Goal: Entertainment & Leisure: Browse casually

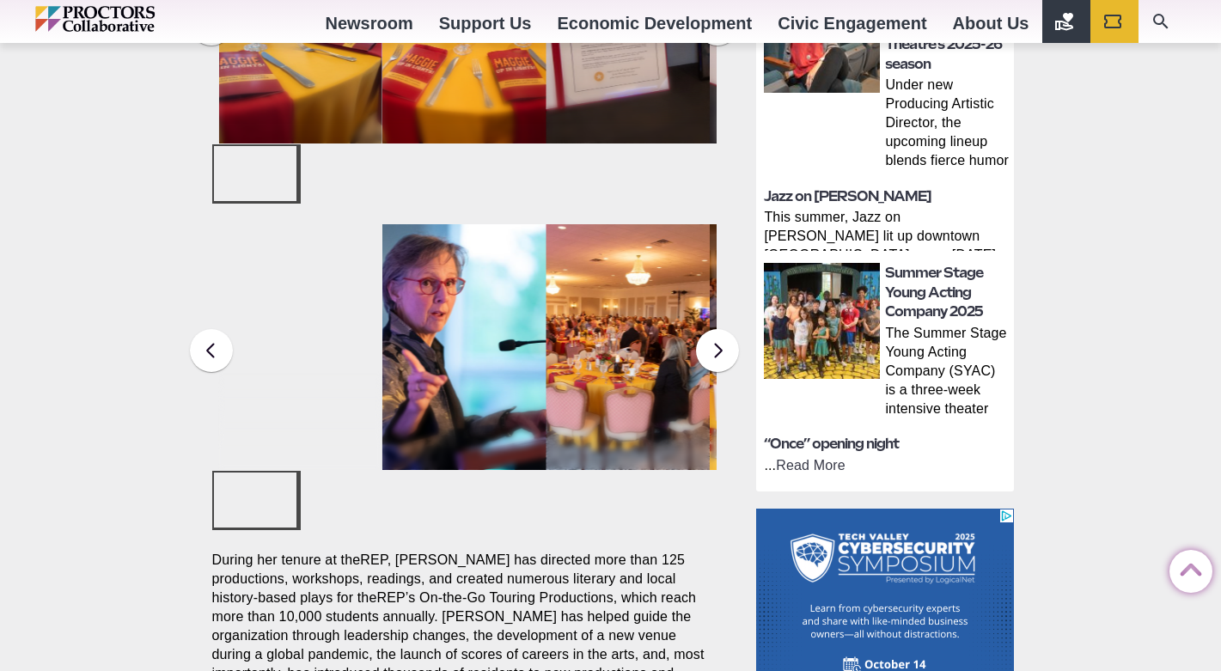
scroll to position [890, 0]
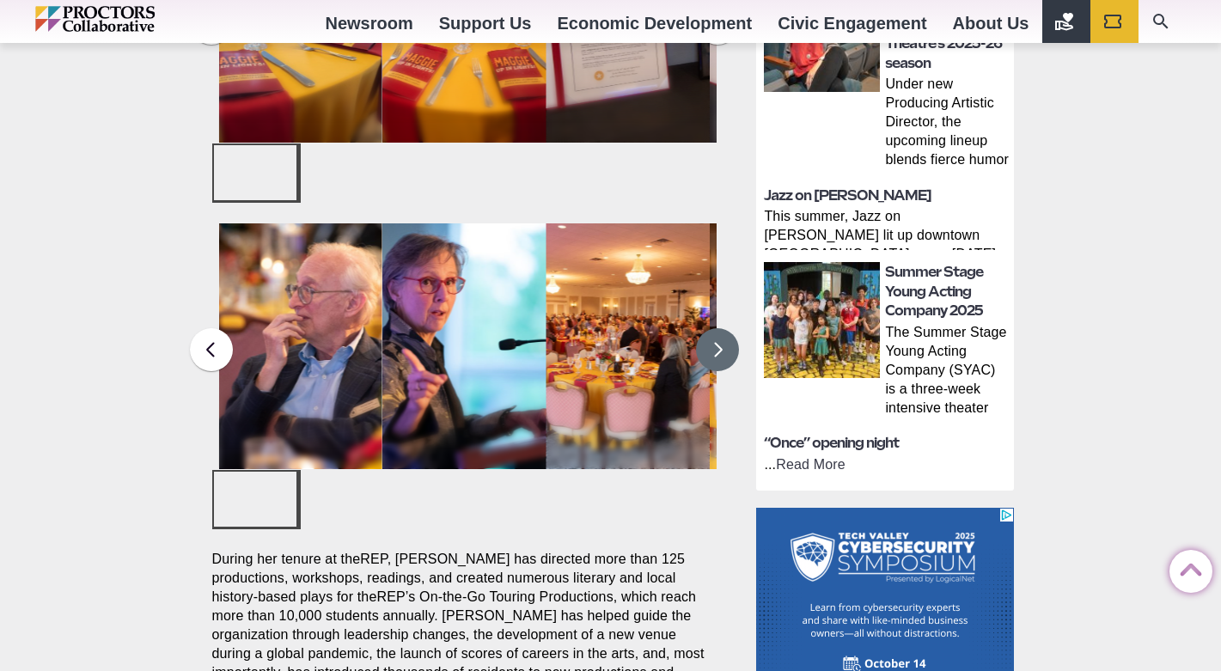
click at [713, 328] on button at bounding box center [717, 349] width 43 height 43
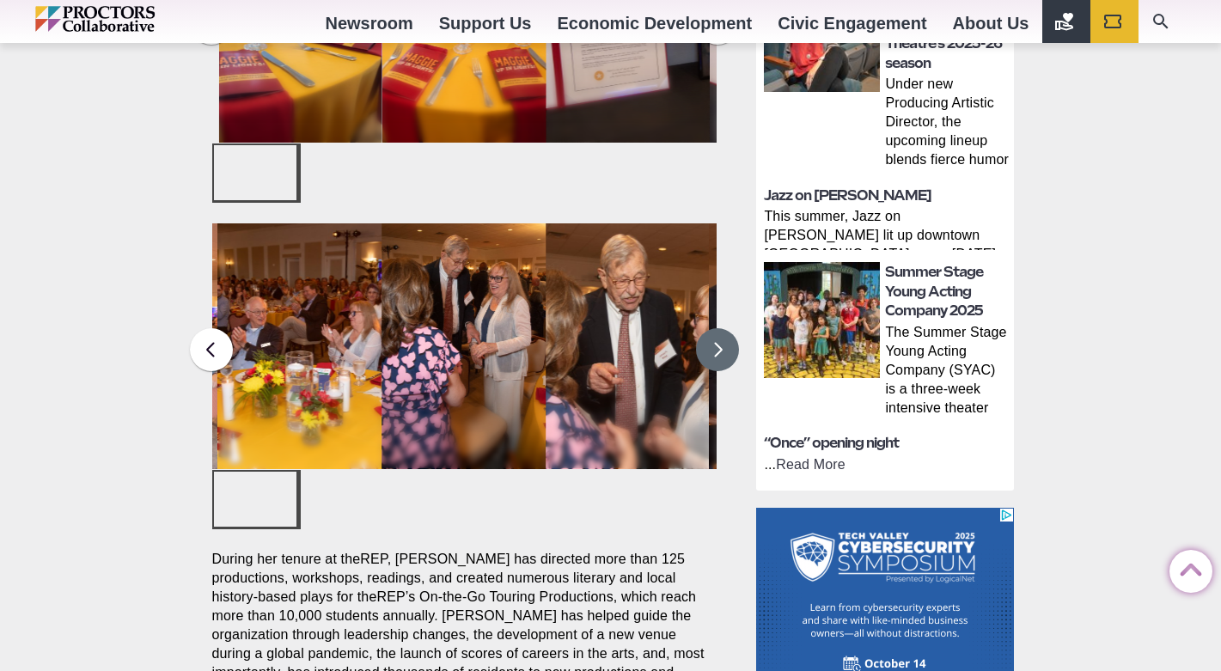
click at [714, 328] on button at bounding box center [717, 349] width 43 height 43
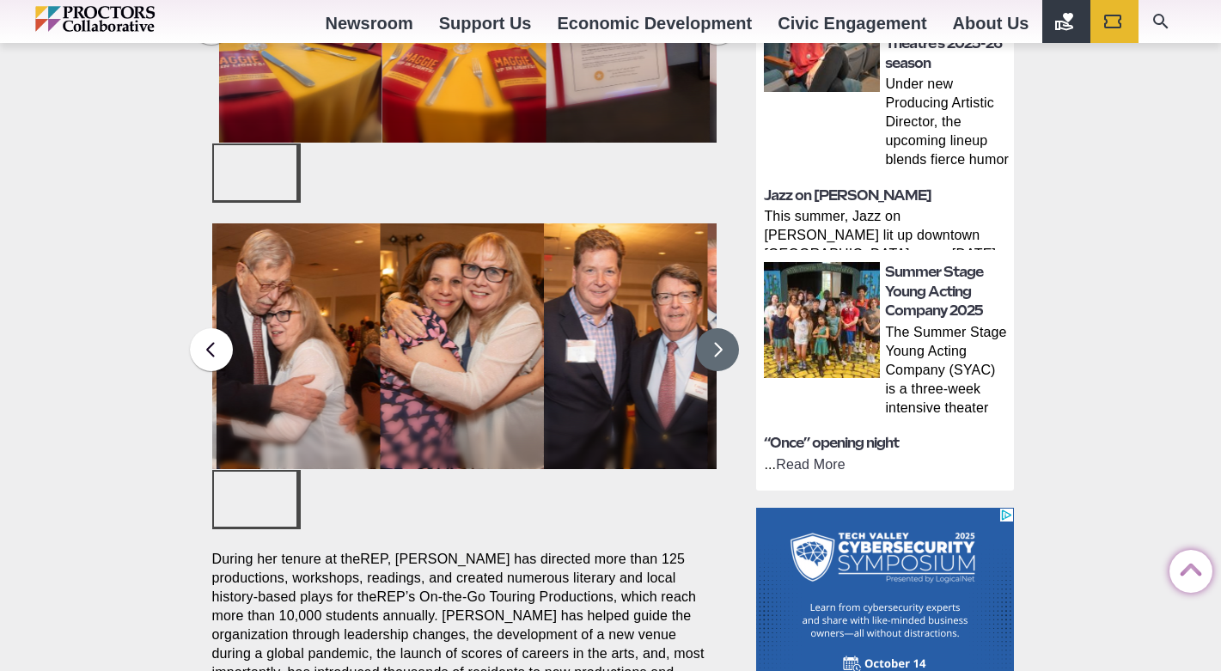
click at [715, 328] on button at bounding box center [717, 349] width 43 height 43
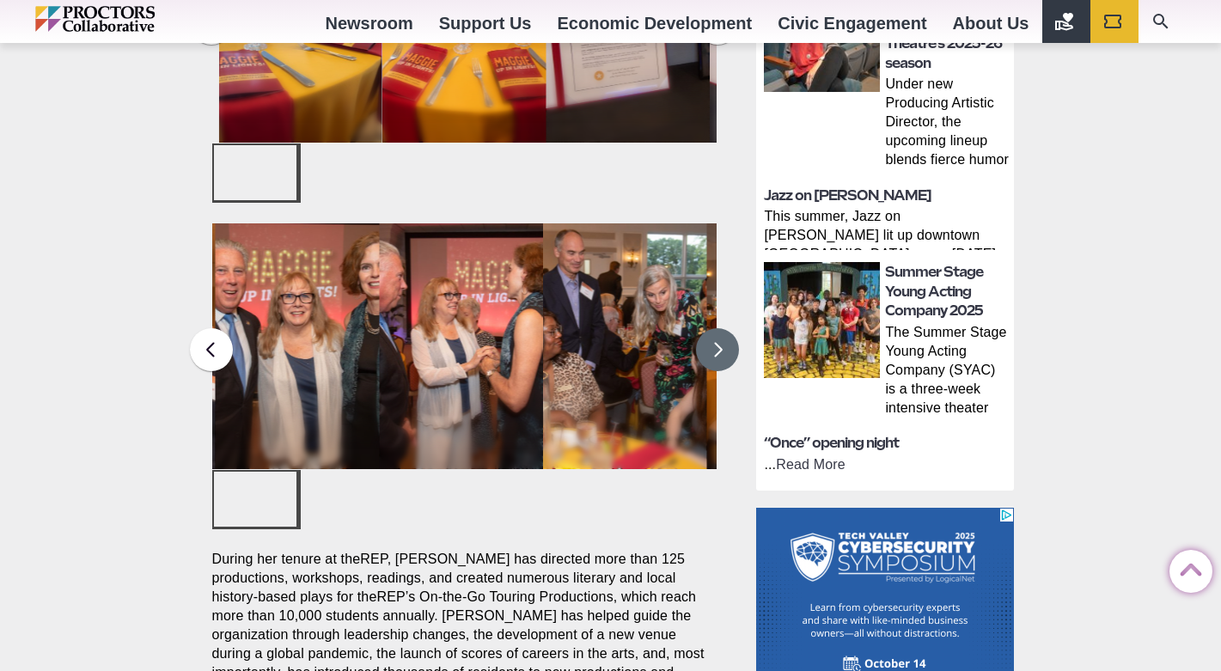
click at [716, 328] on button at bounding box center [717, 349] width 43 height 43
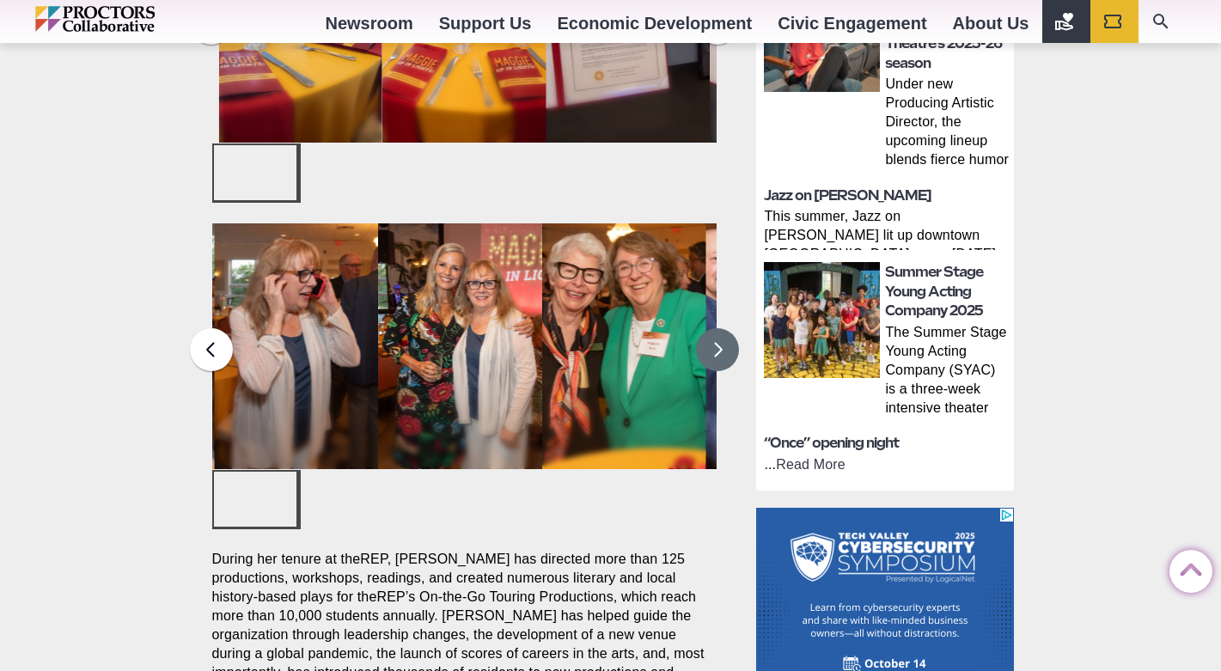
click at [718, 328] on button at bounding box center [717, 349] width 43 height 43
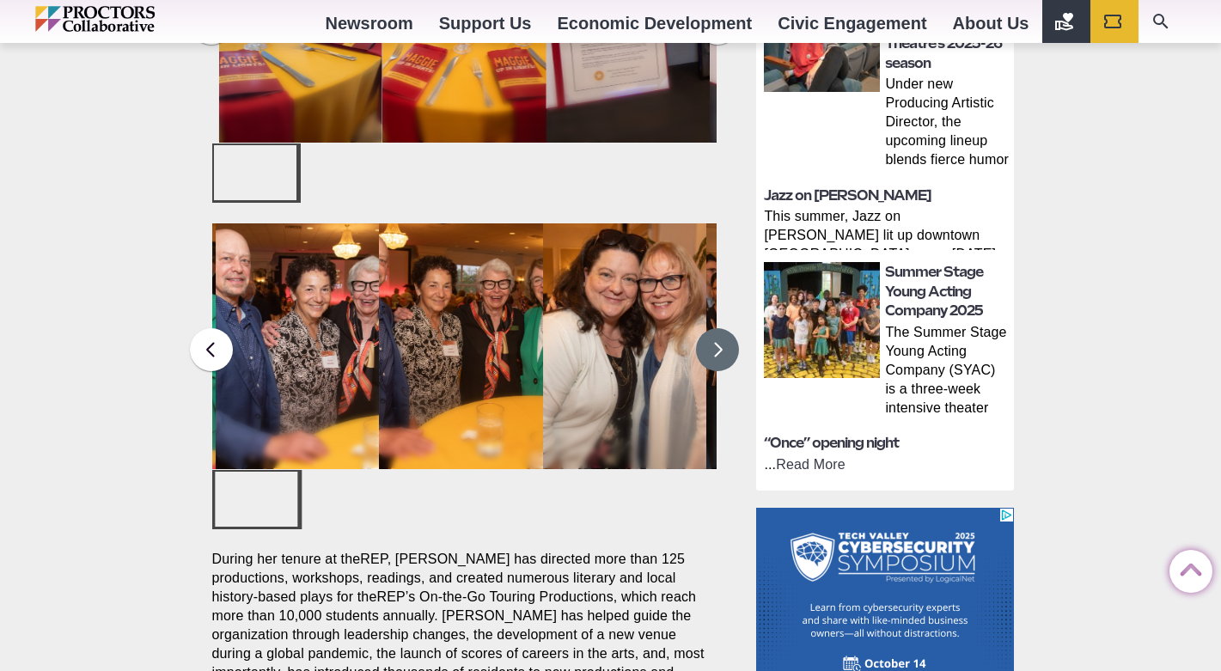
click at [718, 328] on button at bounding box center [717, 349] width 43 height 43
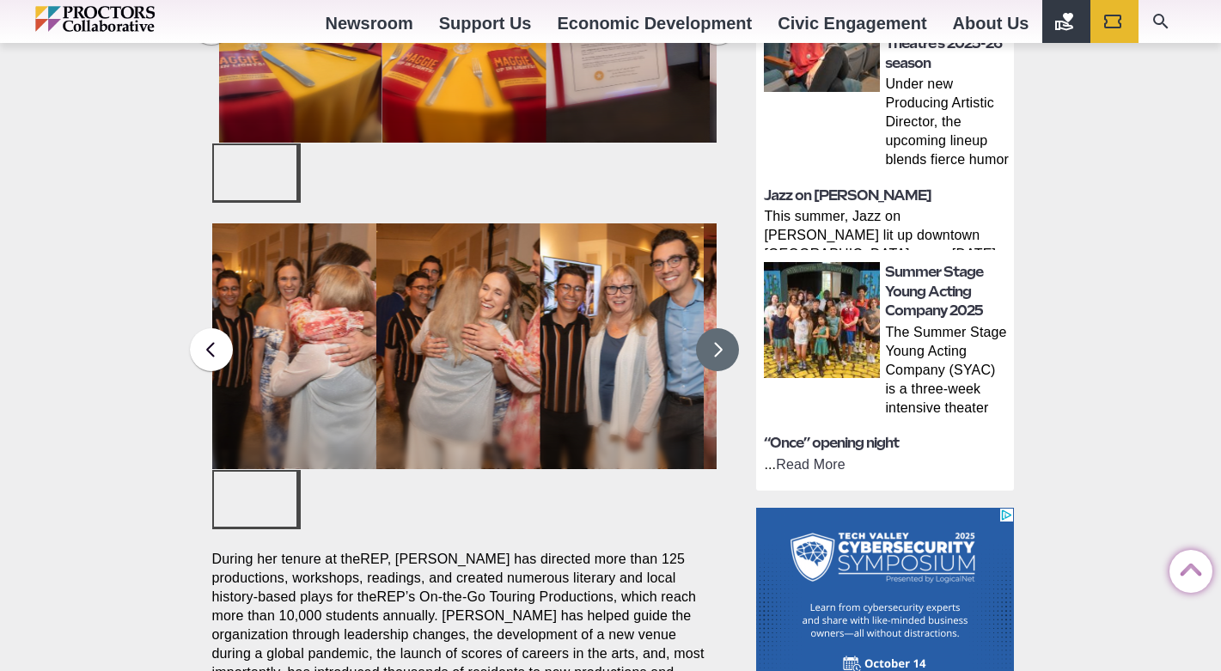
click at [719, 328] on button at bounding box center [717, 349] width 43 height 43
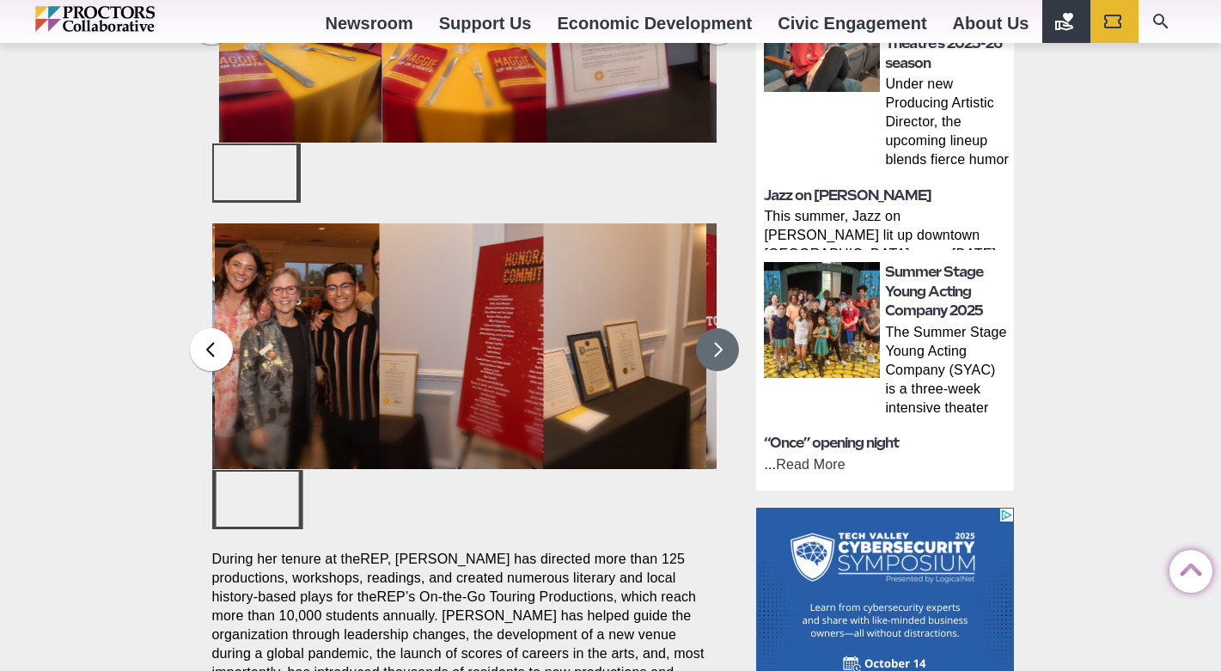
click at [720, 328] on button at bounding box center [717, 349] width 43 height 43
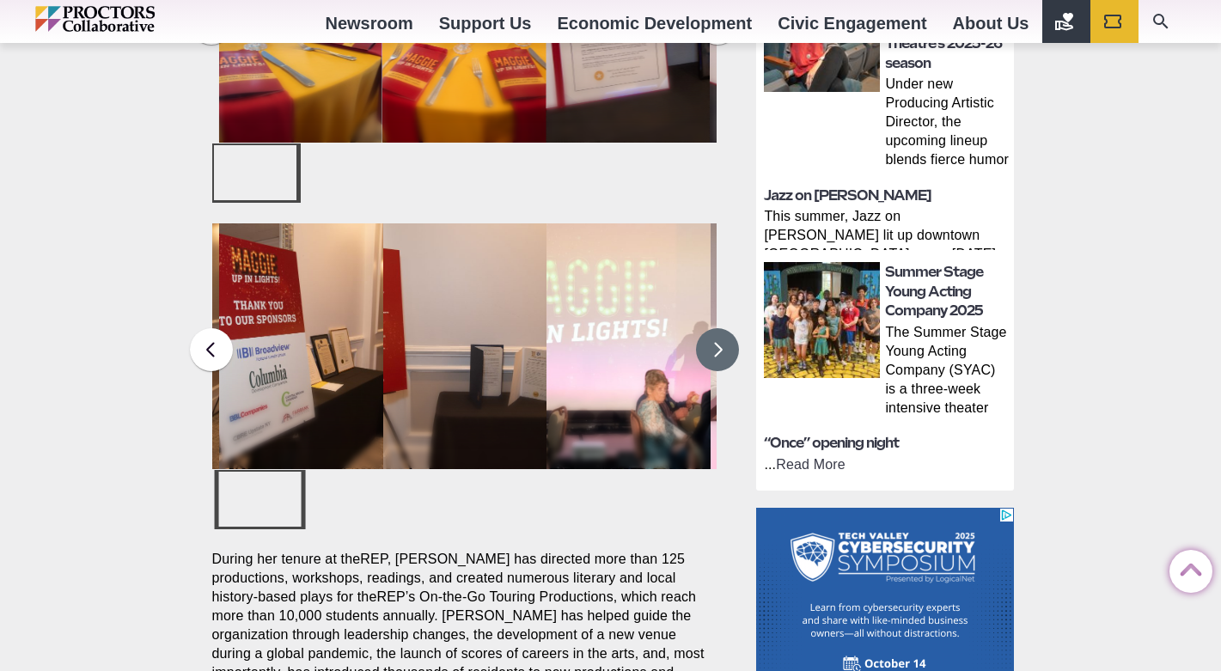
click at [720, 328] on button at bounding box center [717, 349] width 43 height 43
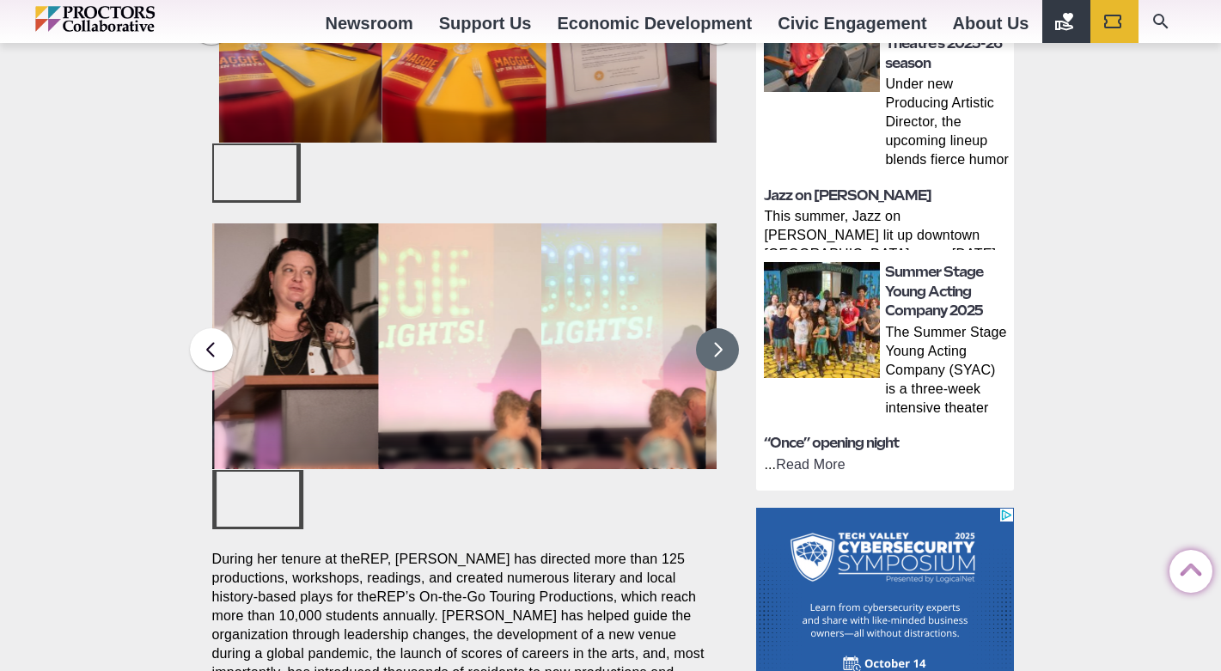
click at [720, 328] on button at bounding box center [717, 349] width 43 height 43
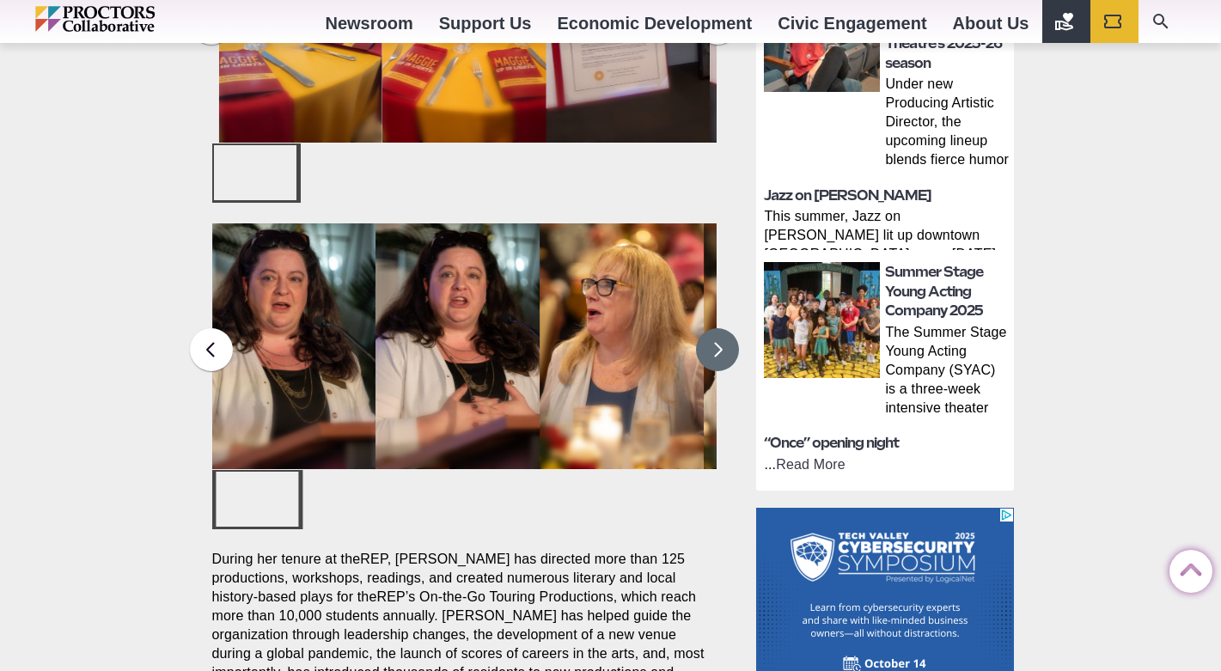
click at [720, 328] on button at bounding box center [717, 349] width 43 height 43
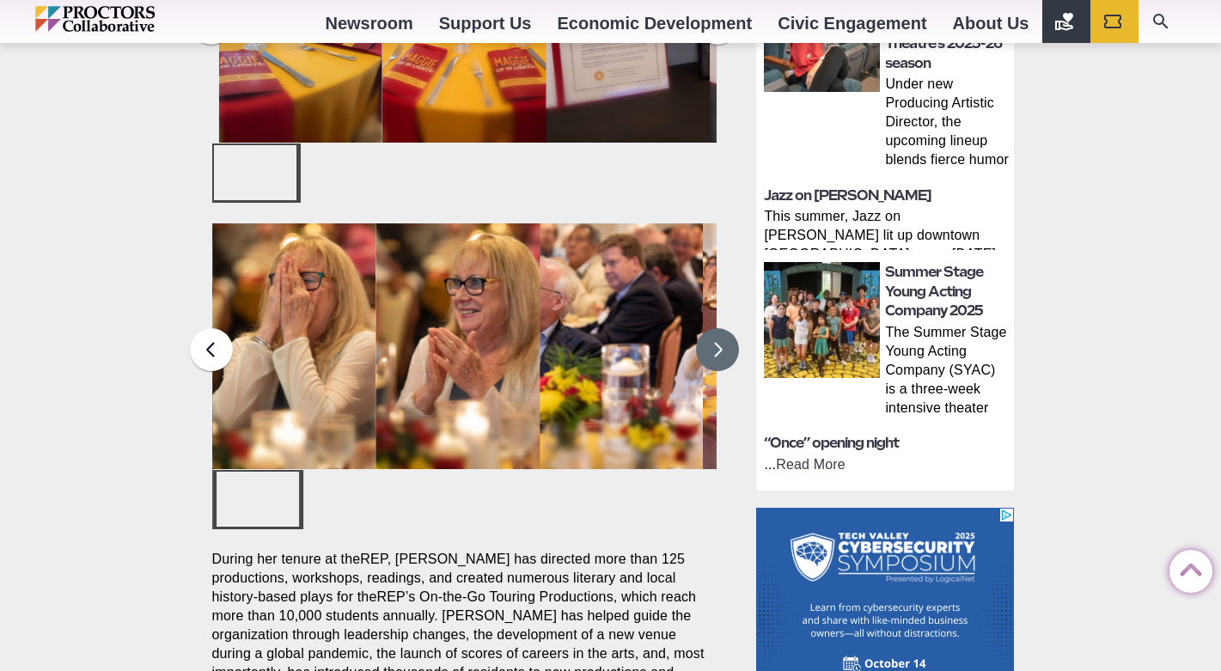
click at [720, 328] on button at bounding box center [717, 349] width 43 height 43
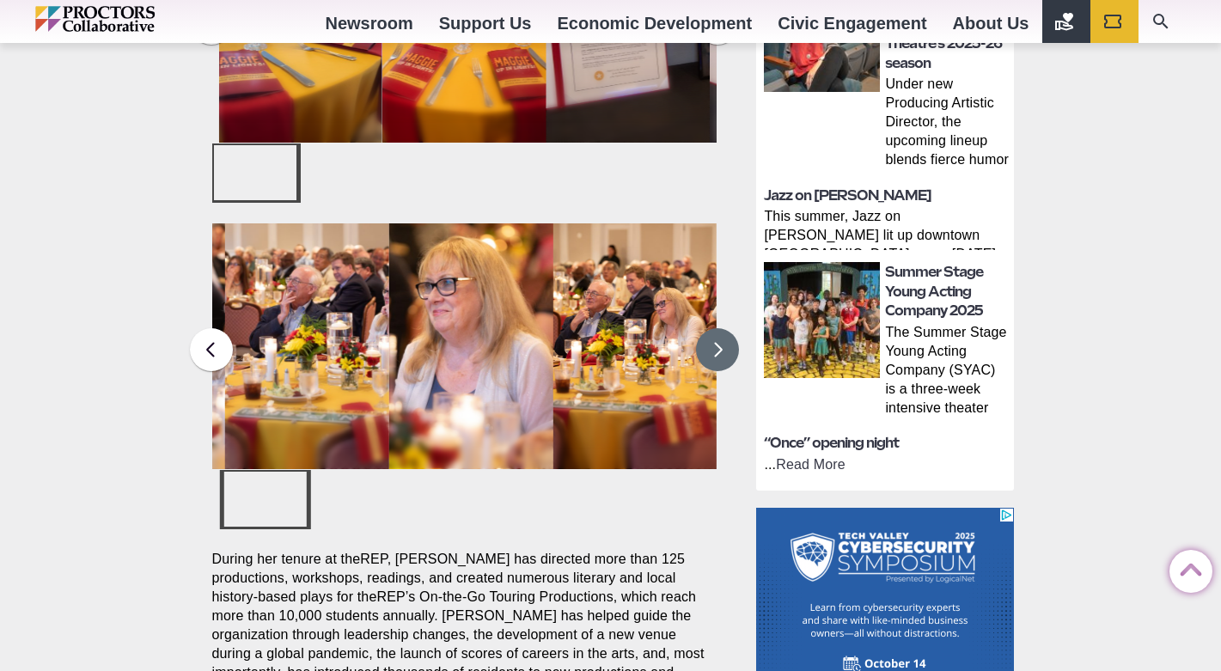
click at [720, 328] on button at bounding box center [717, 349] width 43 height 43
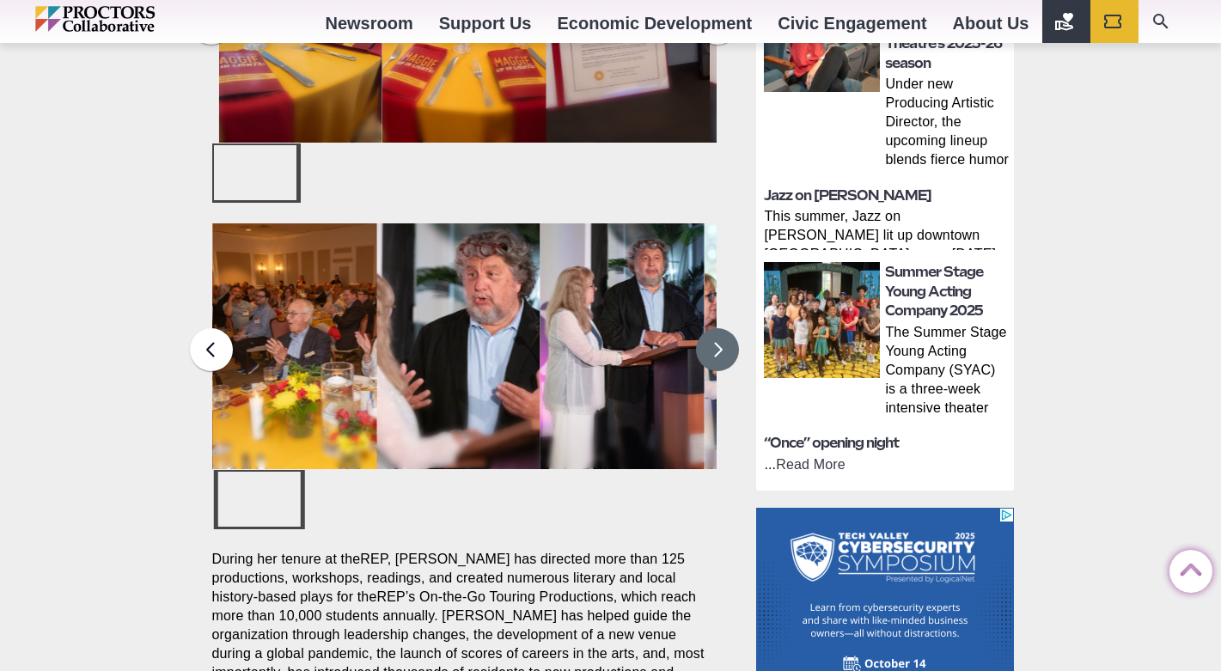
click at [720, 328] on button at bounding box center [717, 349] width 43 height 43
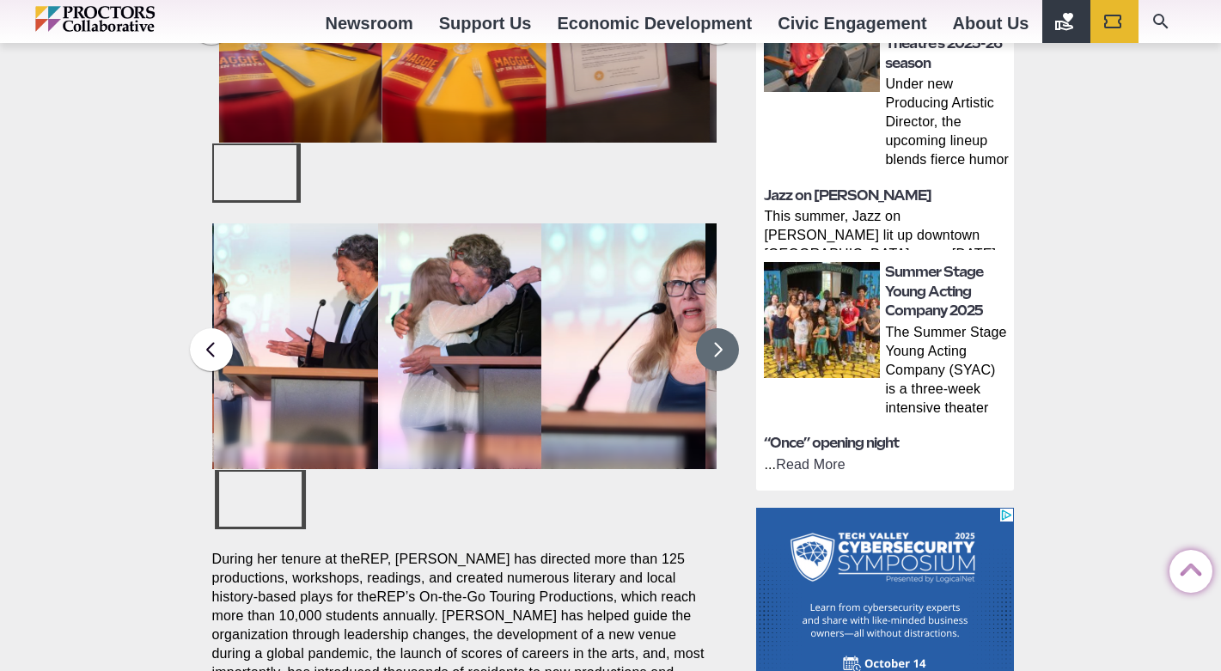
click at [720, 328] on button at bounding box center [717, 349] width 43 height 43
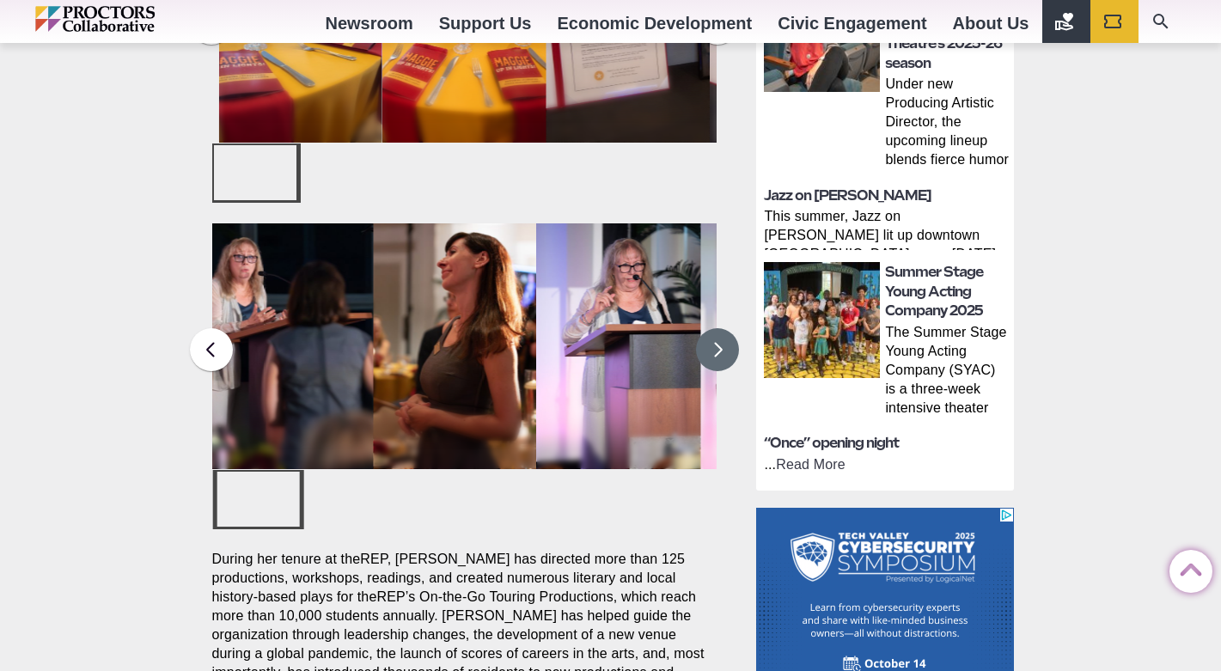
click at [720, 328] on button at bounding box center [717, 349] width 43 height 43
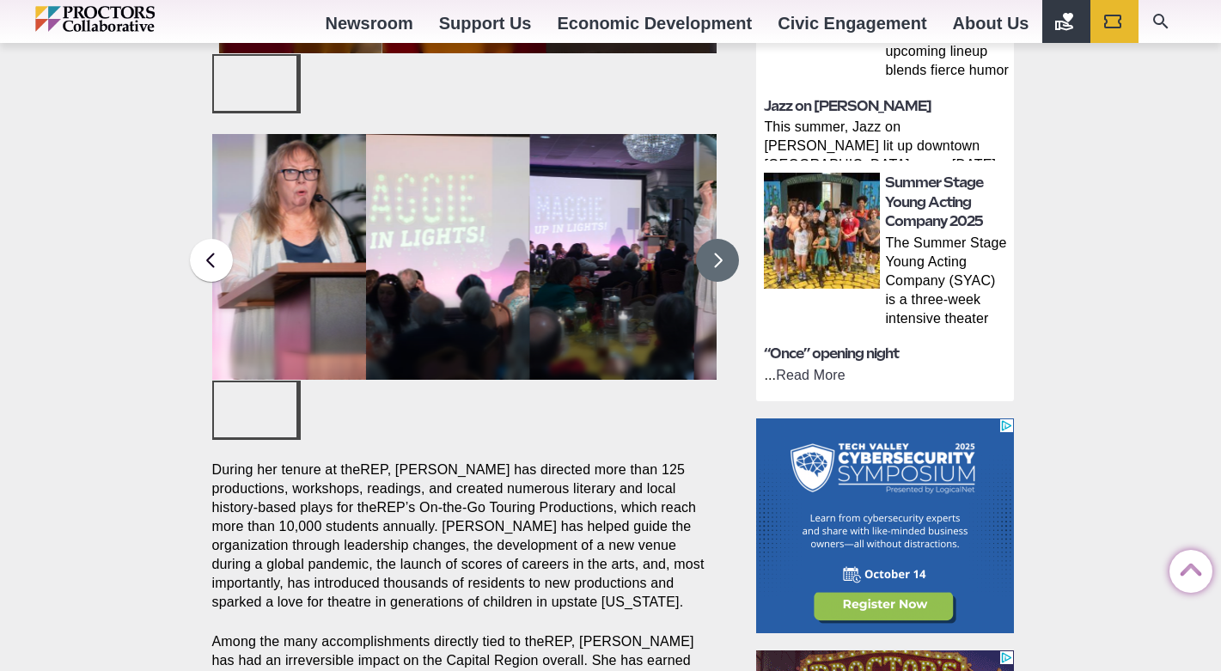
scroll to position [724, 0]
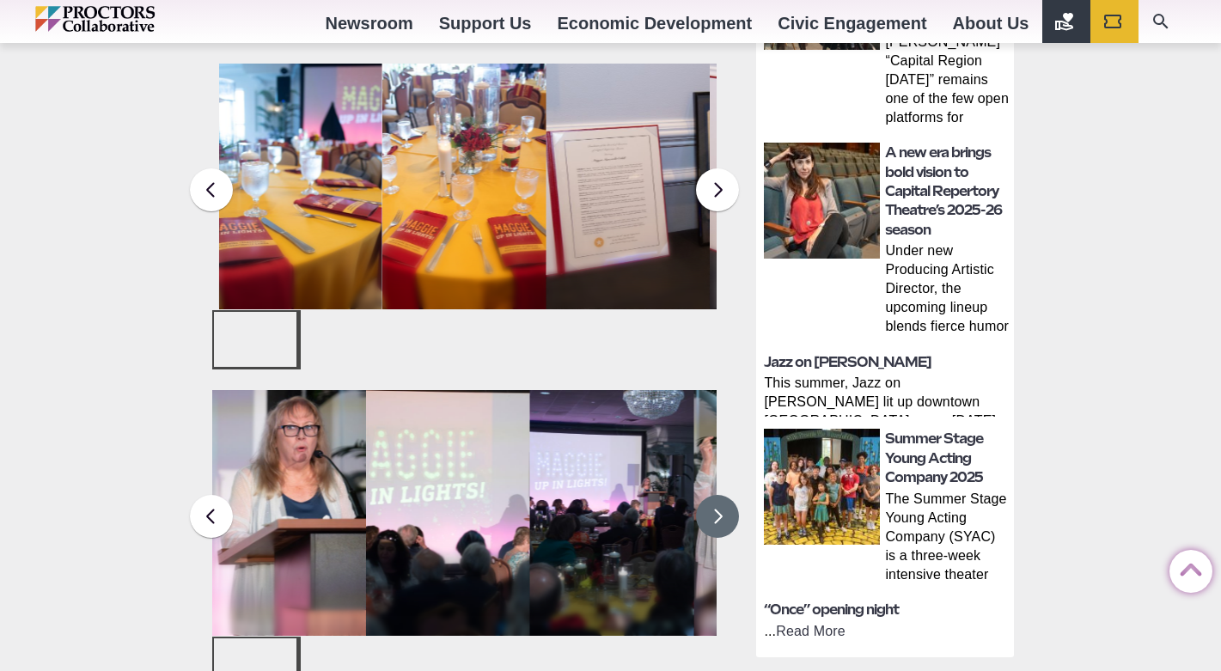
click at [707, 500] on button at bounding box center [717, 516] width 43 height 43
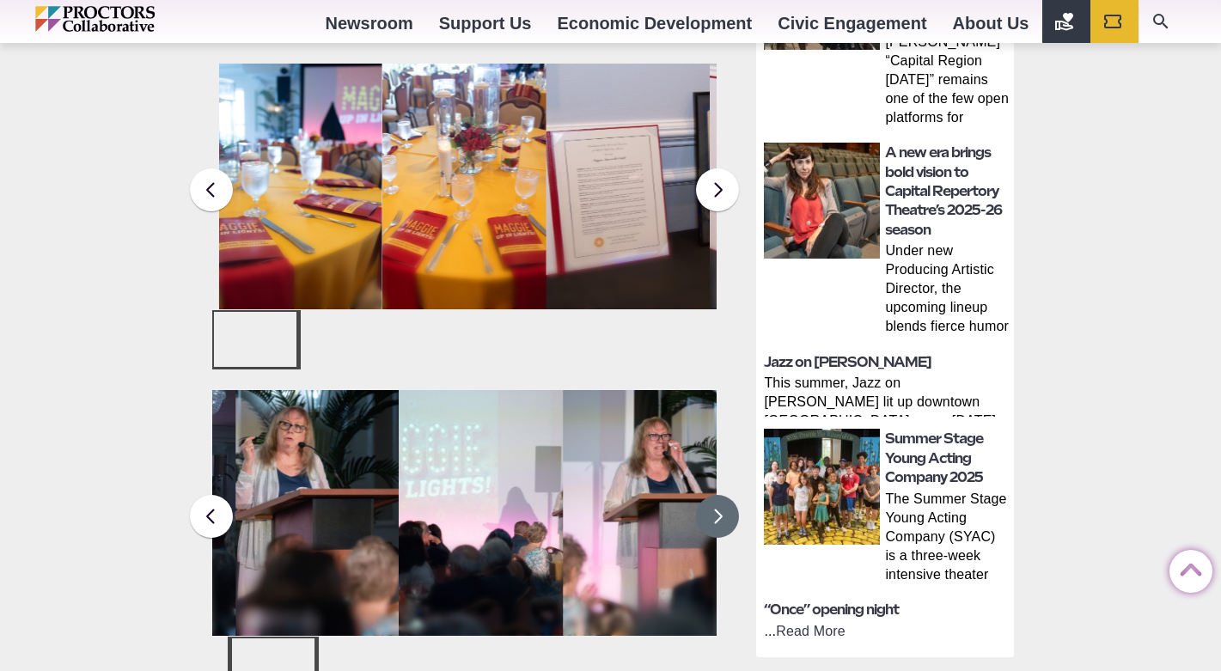
click at [707, 500] on button at bounding box center [717, 516] width 43 height 43
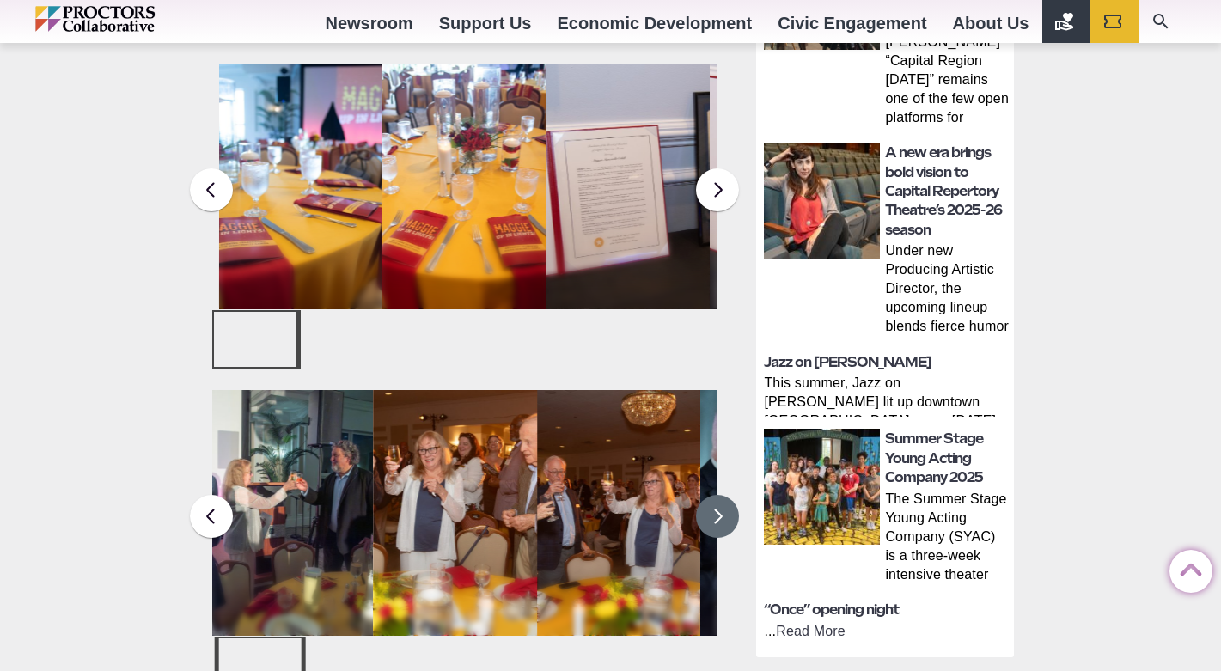
click at [709, 496] on button at bounding box center [717, 516] width 43 height 43
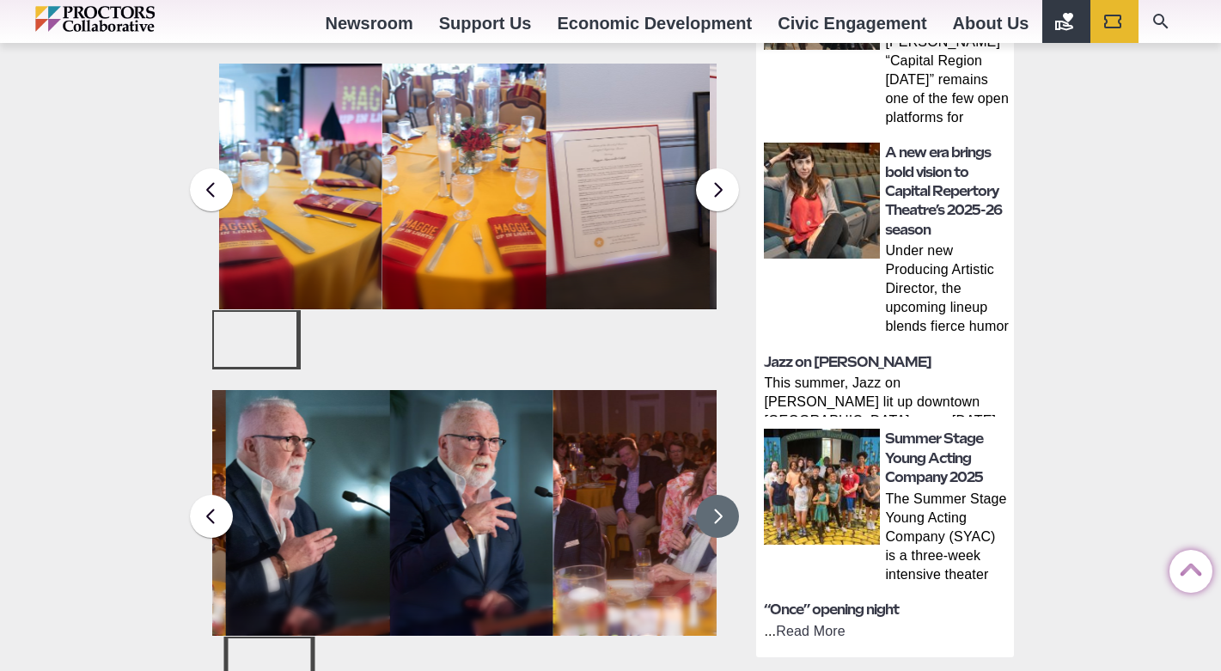
click at [710, 496] on button at bounding box center [717, 516] width 43 height 43
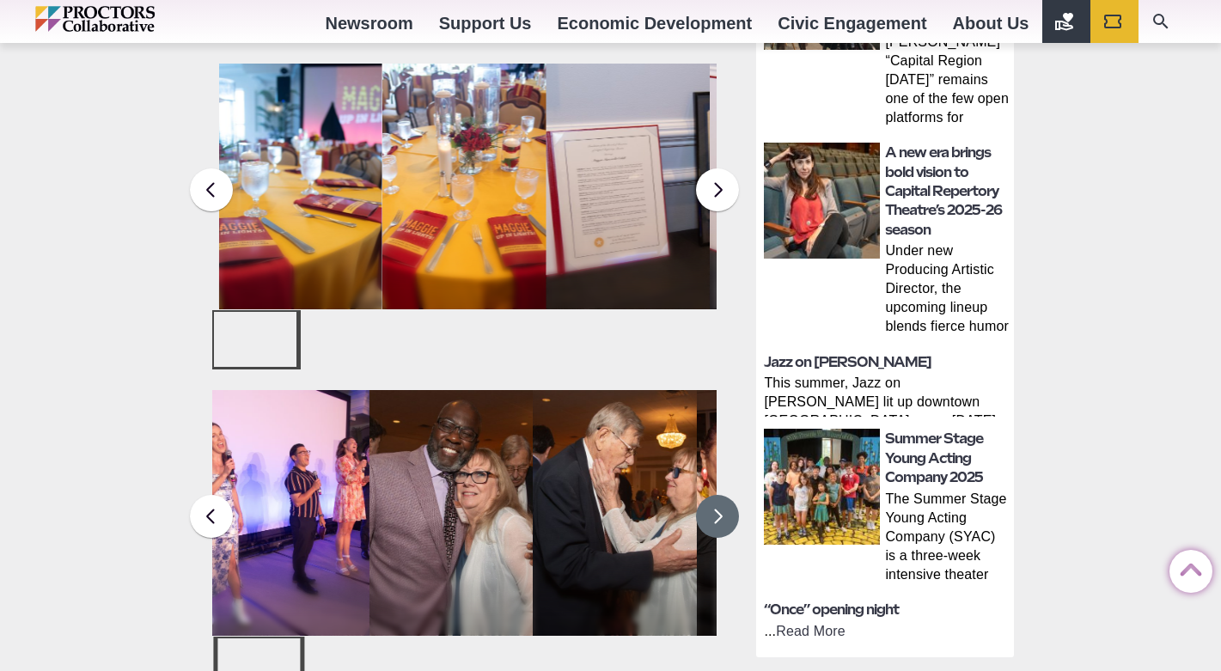
click at [710, 495] on button at bounding box center [717, 516] width 43 height 43
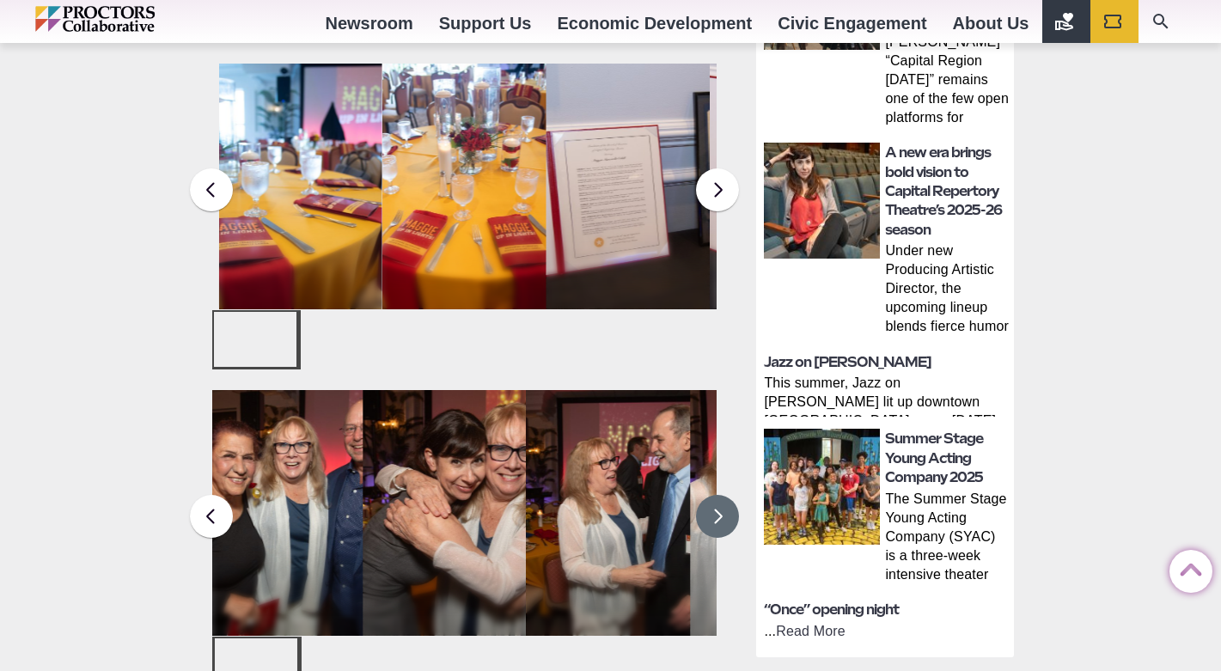
click at [709, 495] on button at bounding box center [717, 516] width 43 height 43
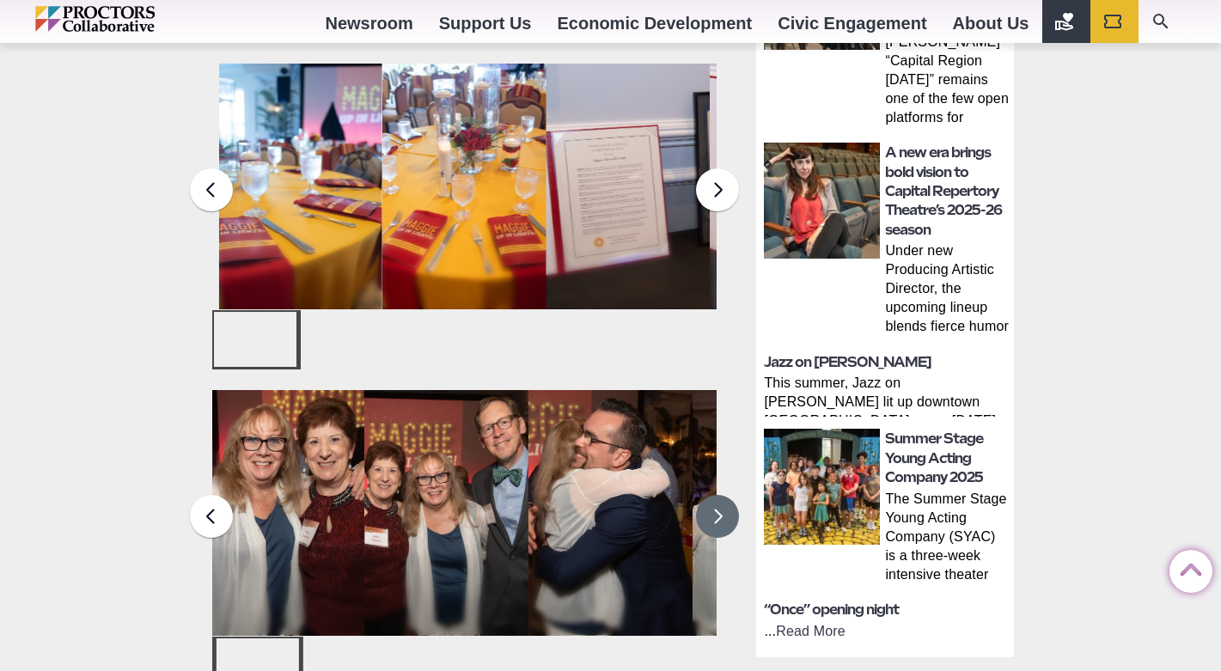
click at [710, 495] on button at bounding box center [717, 516] width 43 height 43
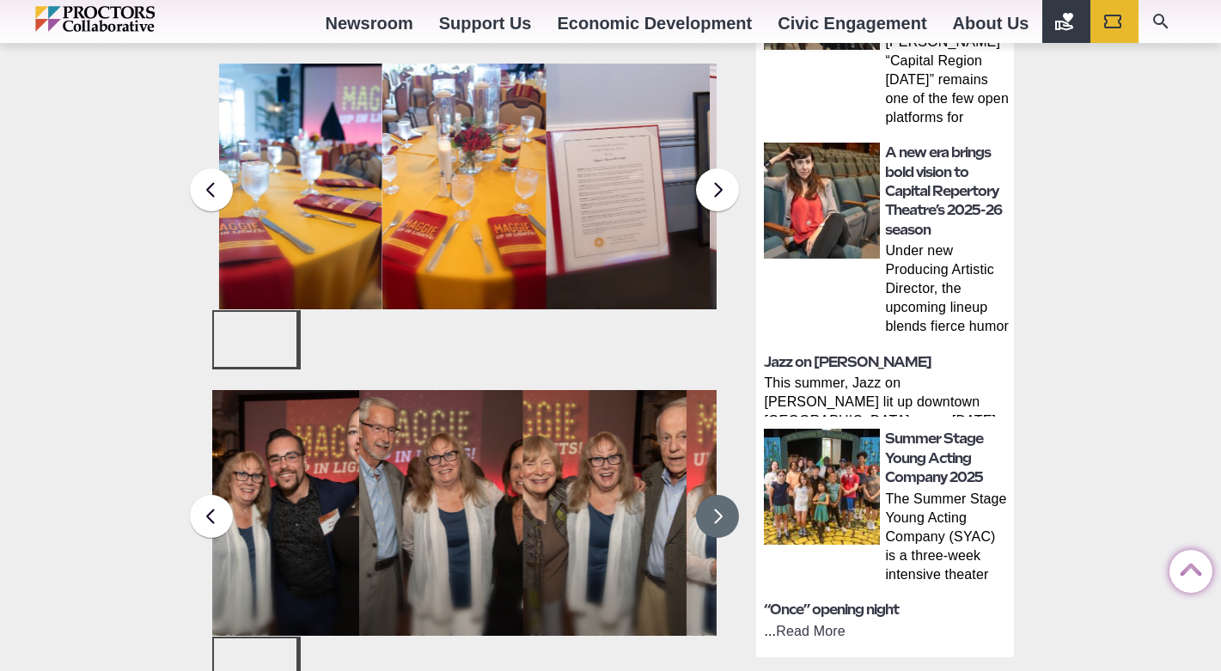
click at [710, 495] on button at bounding box center [717, 516] width 43 height 43
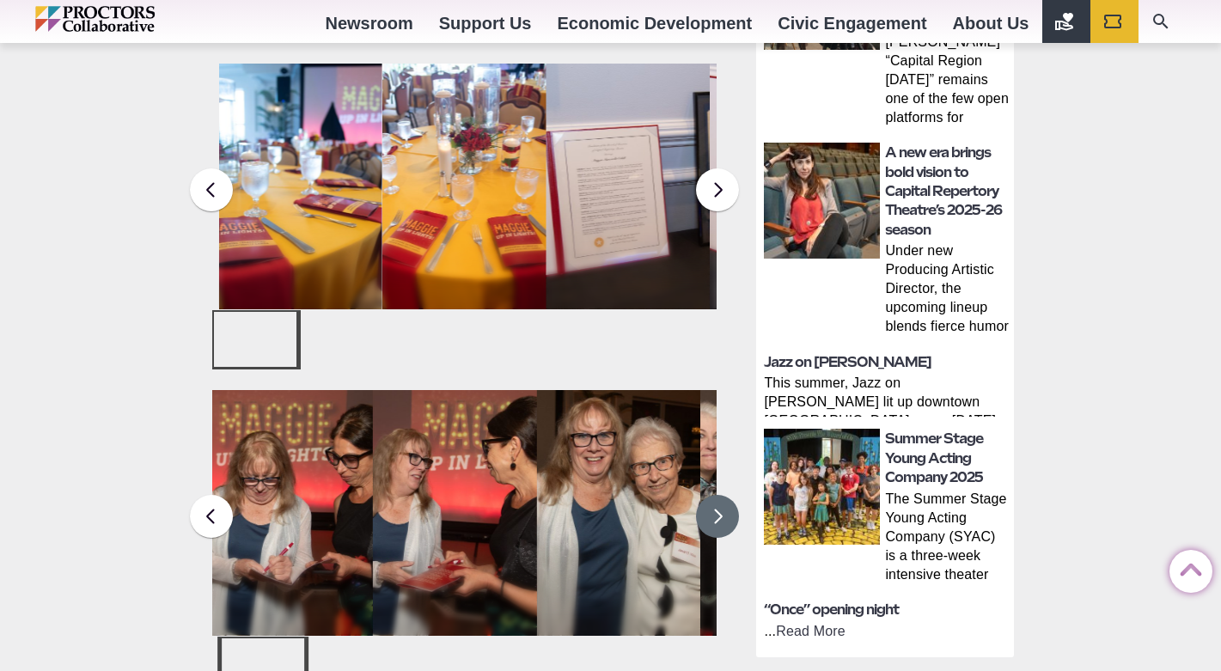
click at [710, 495] on button at bounding box center [717, 516] width 43 height 43
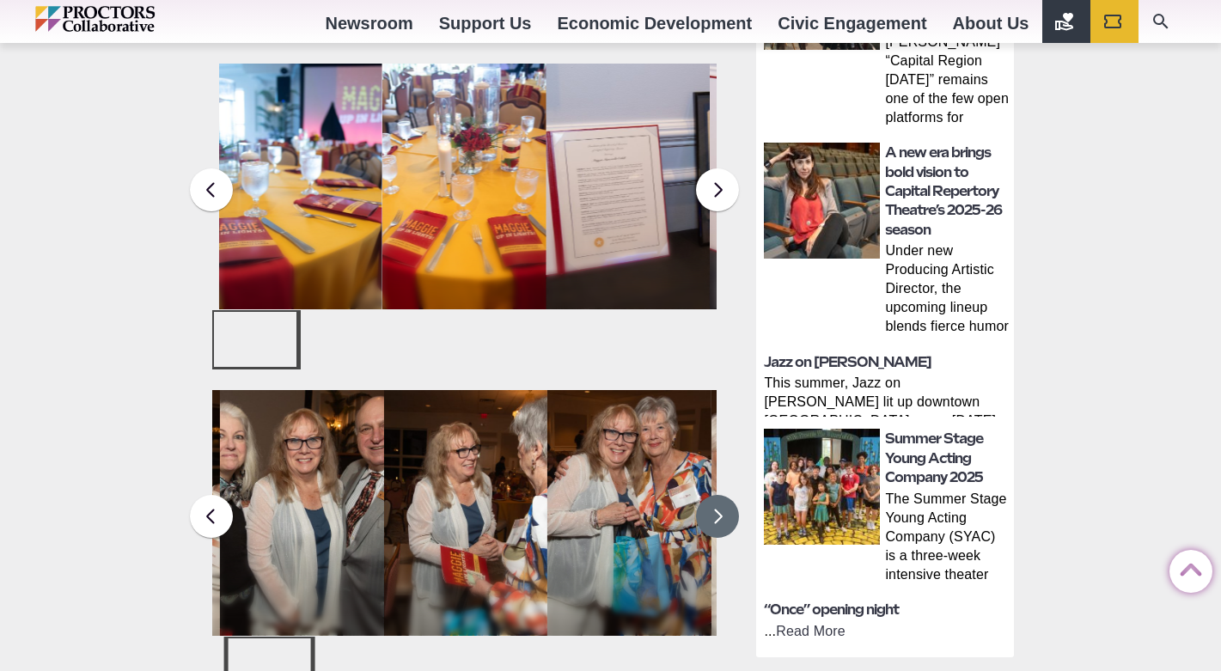
click at [710, 495] on button at bounding box center [717, 516] width 43 height 43
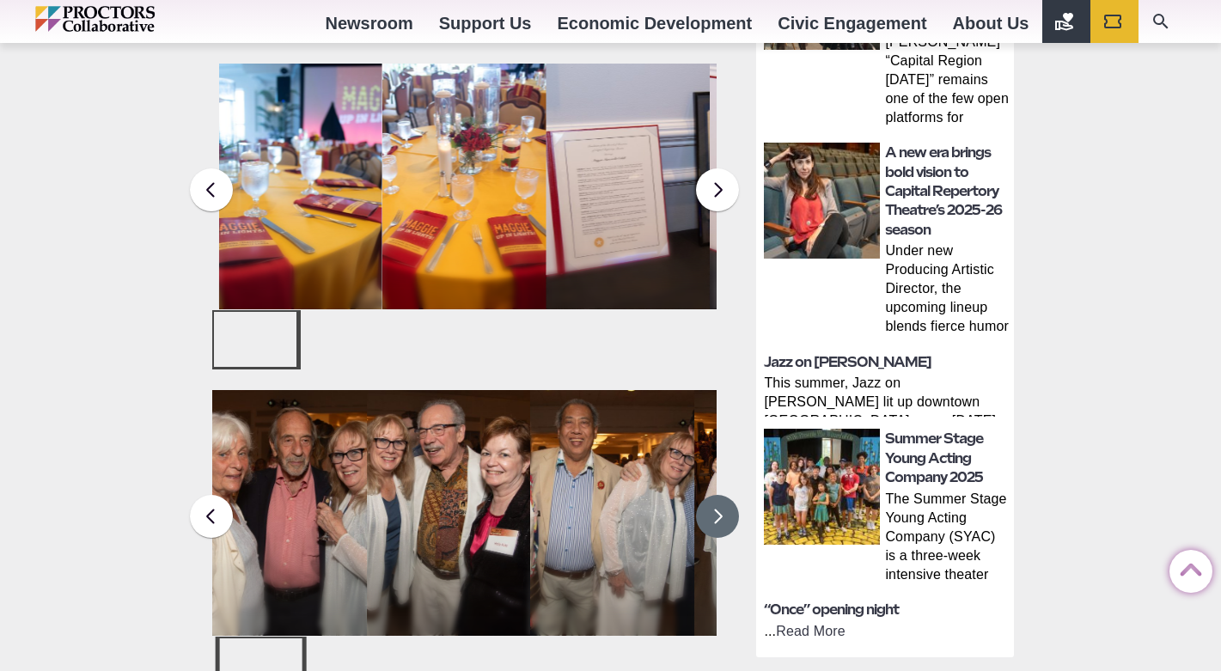
click at [710, 495] on button at bounding box center [717, 516] width 43 height 43
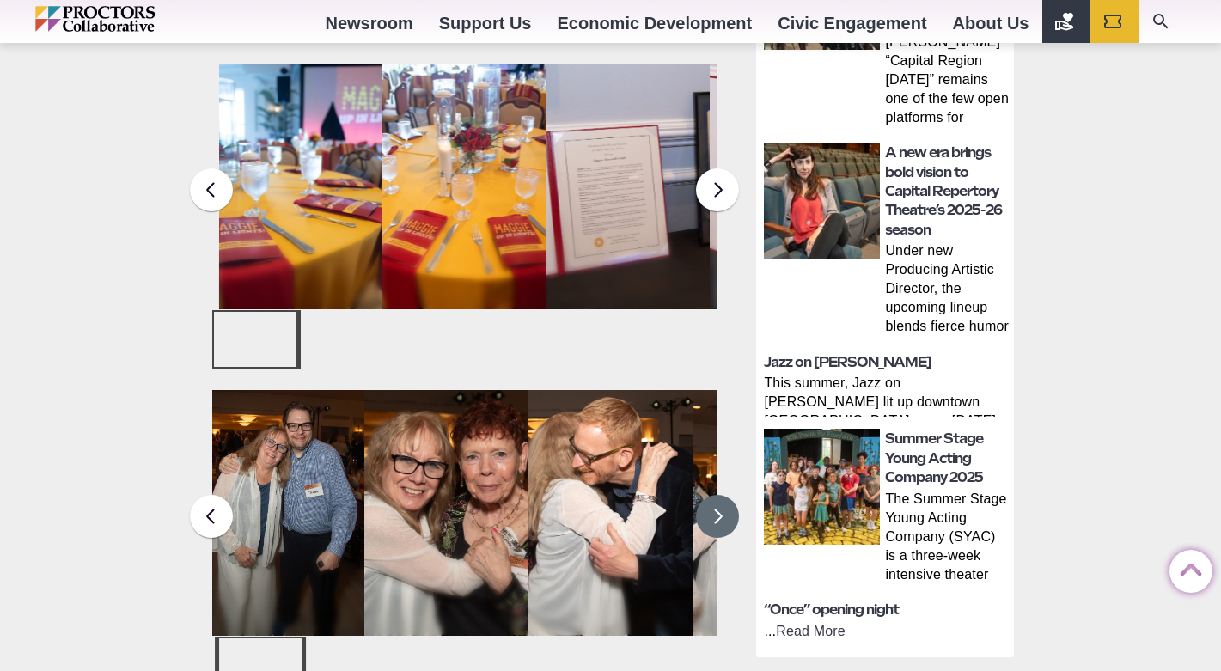
click at [710, 495] on button at bounding box center [717, 516] width 43 height 43
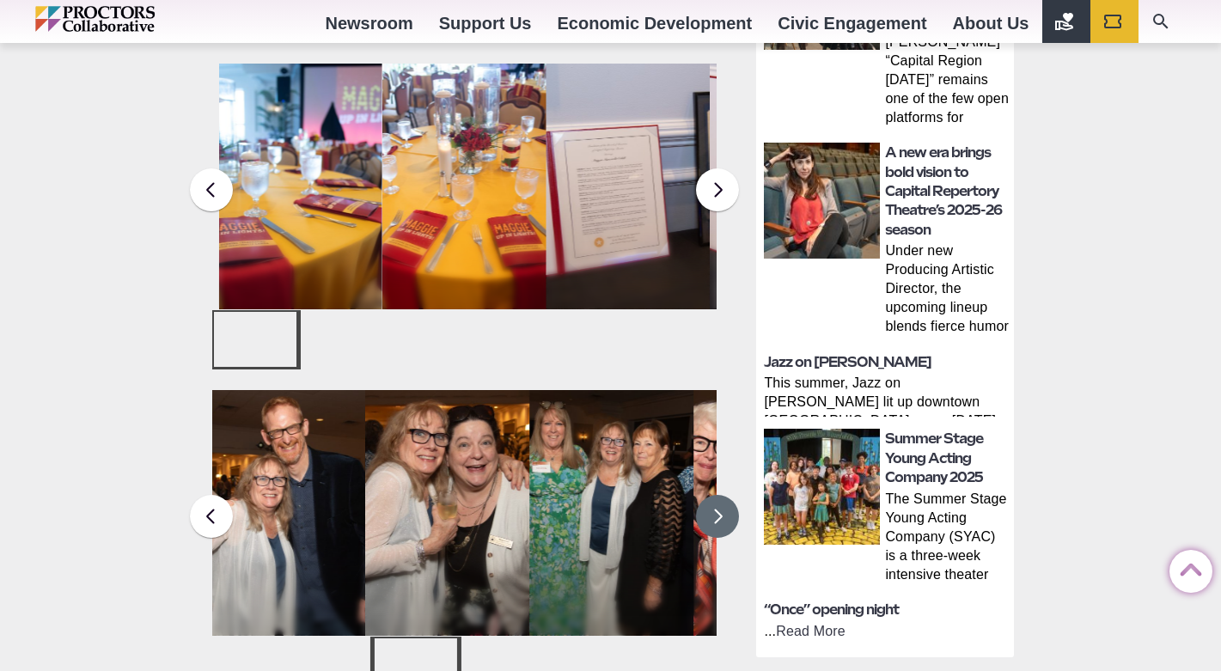
click at [710, 495] on button at bounding box center [717, 516] width 43 height 43
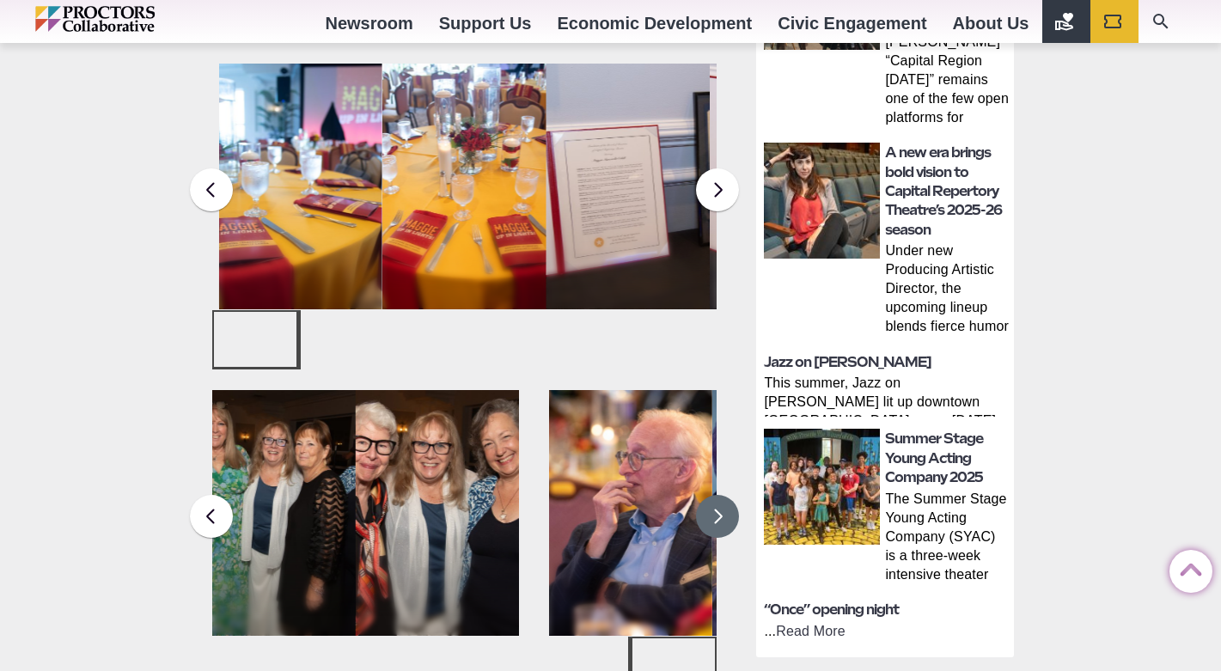
click at [709, 495] on button at bounding box center [717, 516] width 43 height 43
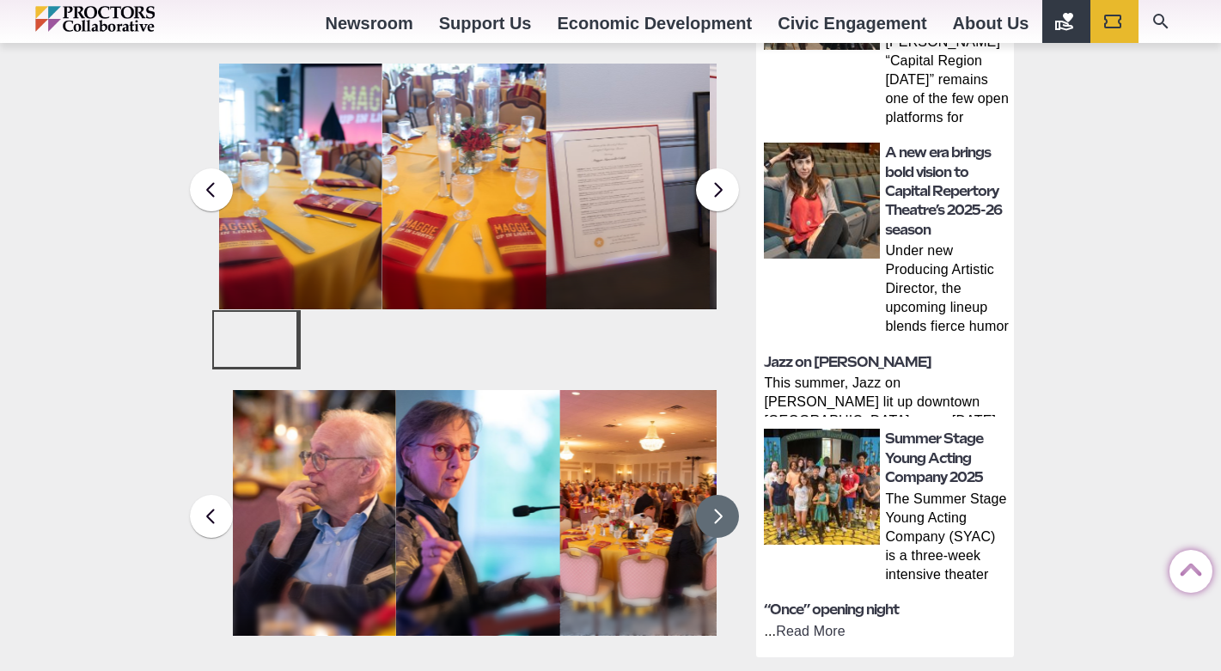
click at [710, 495] on button at bounding box center [717, 516] width 43 height 43
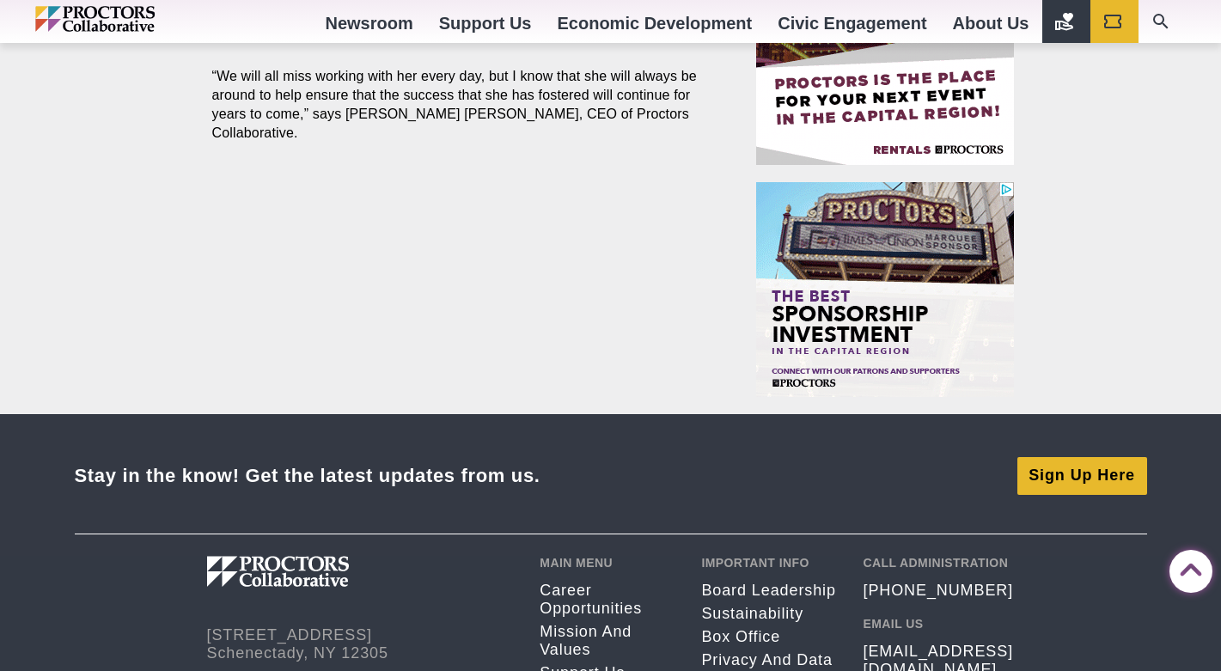
scroll to position [1955, 0]
